Goal: Use online tool/utility: Utilize a website feature to perform a specific function

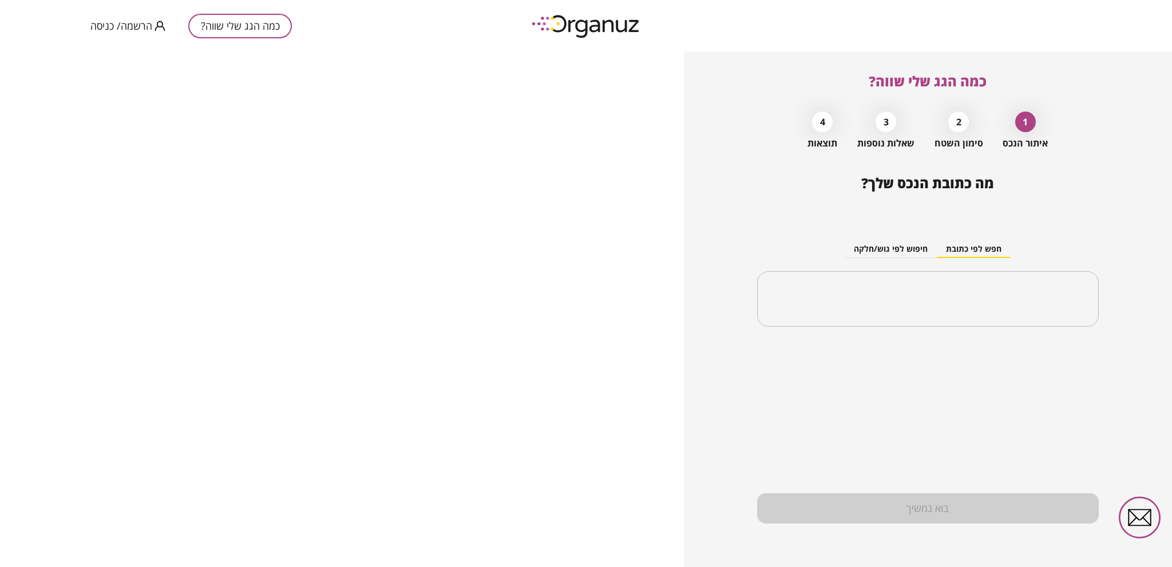
click at [963, 125] on div "2" at bounding box center [958, 122] width 21 height 21
click at [961, 124] on div "2" at bounding box center [958, 122] width 21 height 21
click at [975, 290] on input "text" at bounding box center [932, 299] width 306 height 29
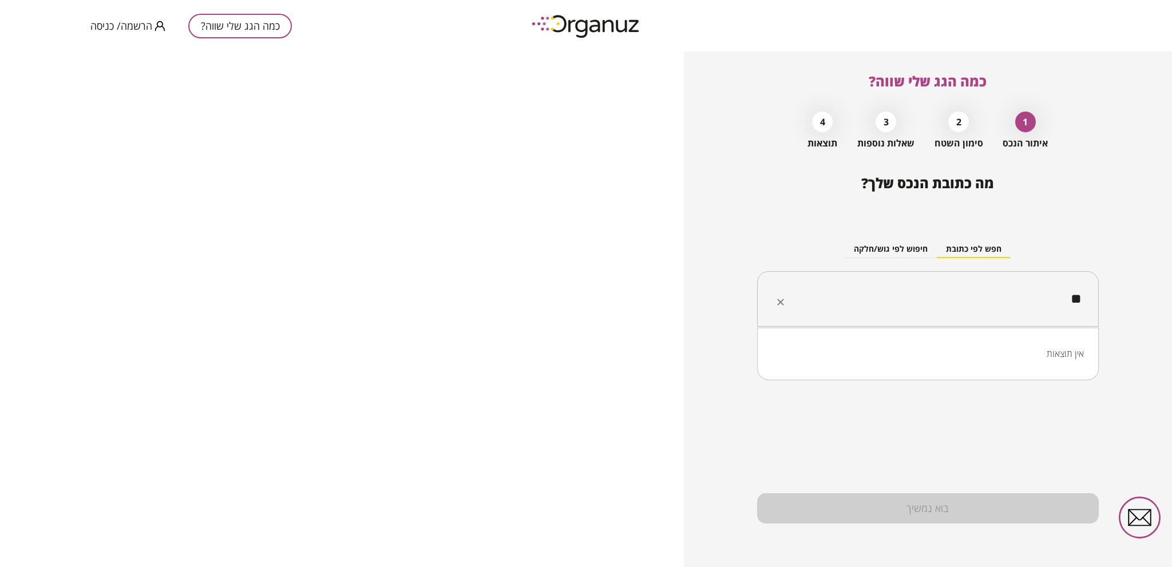
type input "*"
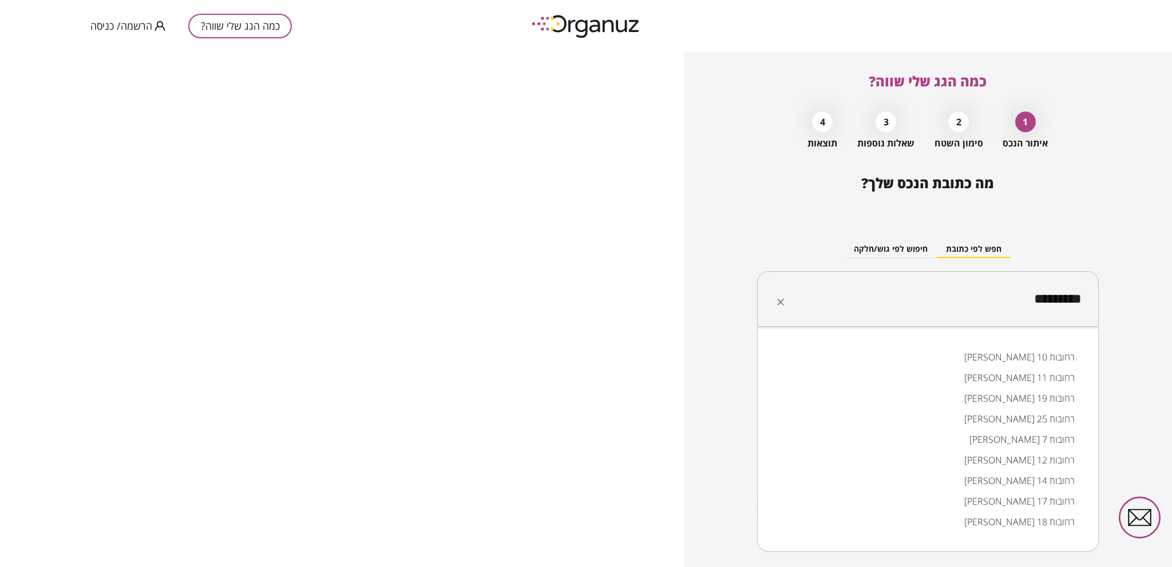
click at [1032, 357] on li "[PERSON_NAME] 10 רחובות" at bounding box center [928, 357] width 312 height 21
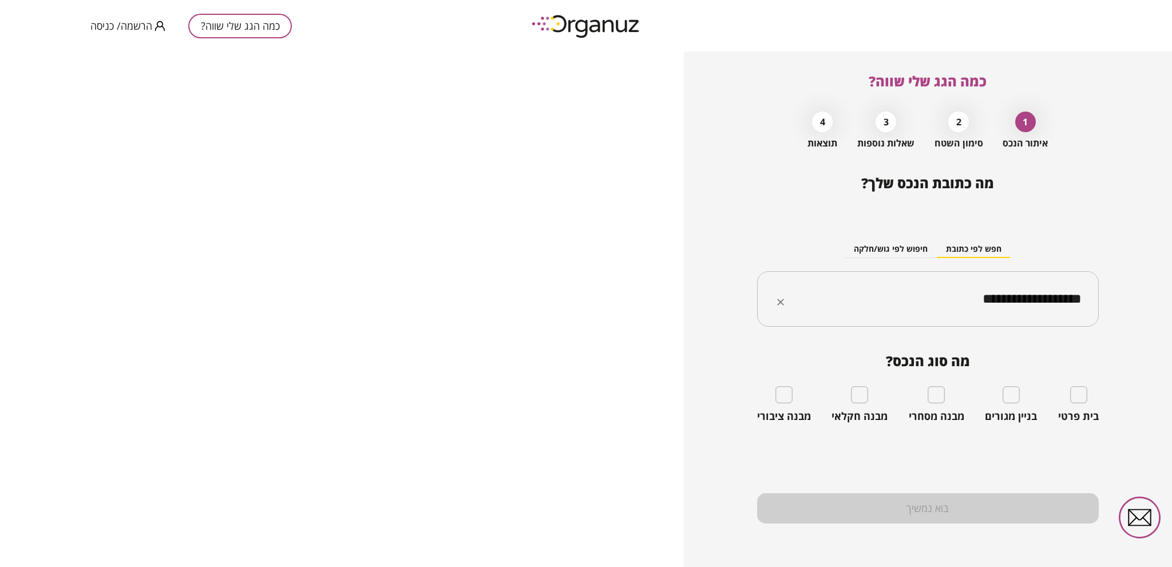
type input "**********"
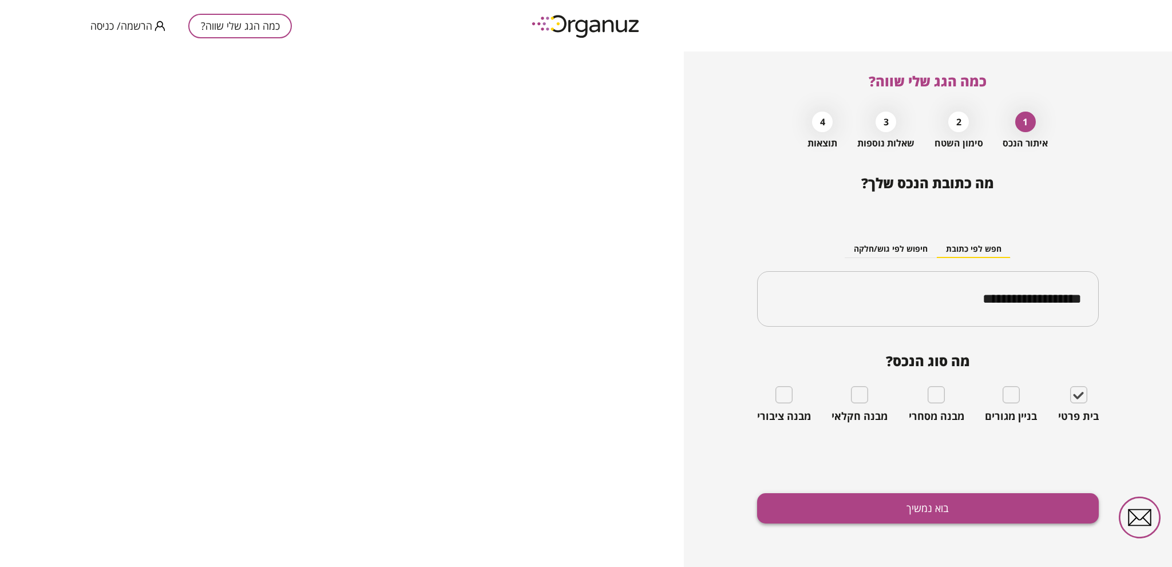
click at [914, 511] on button "בוא נמשיך" at bounding box center [928, 508] width 342 height 30
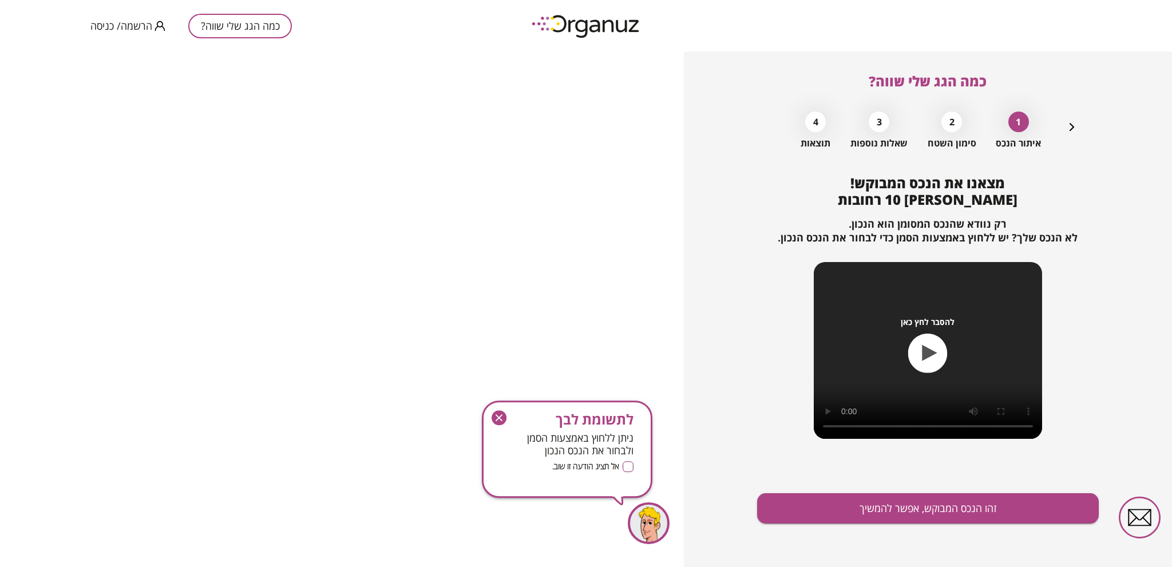
click at [497, 417] on icon "button" at bounding box center [499, 417] width 7 height 7
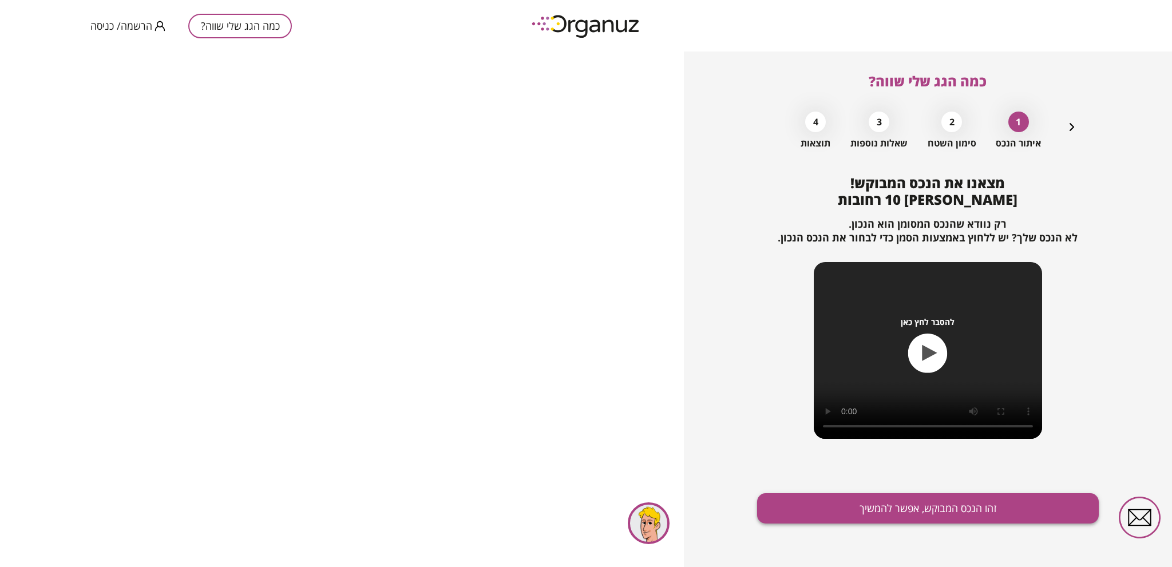
click at [918, 508] on button "זהו הנכס המבוקש, אפשר להמשיך" at bounding box center [928, 508] width 342 height 30
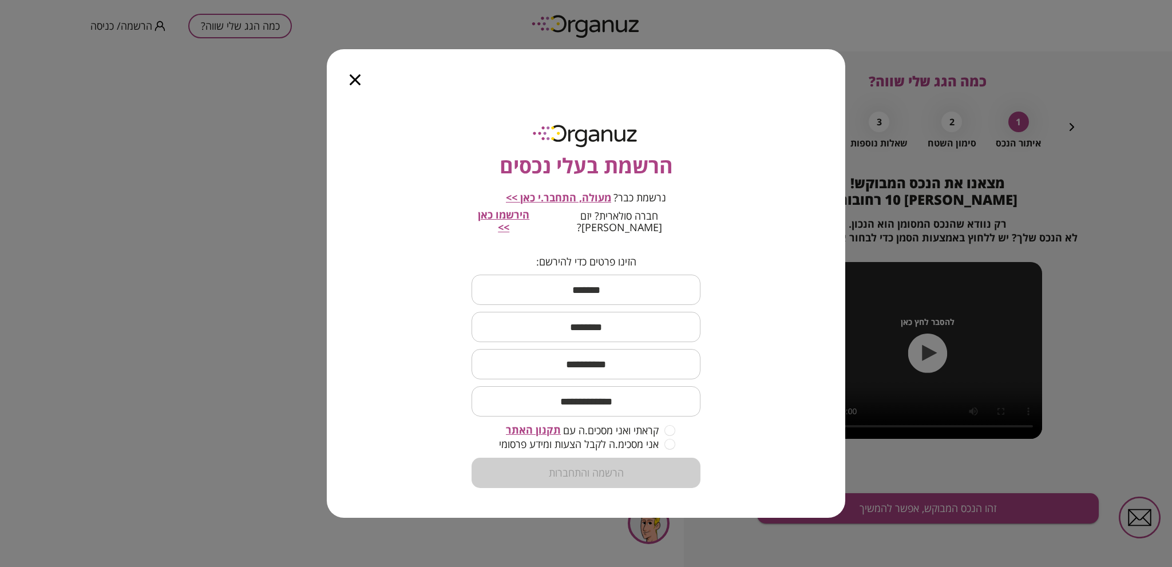
click at [357, 84] on icon "button" at bounding box center [355, 79] width 11 height 11
